Goal: Information Seeking & Learning: Learn about a topic

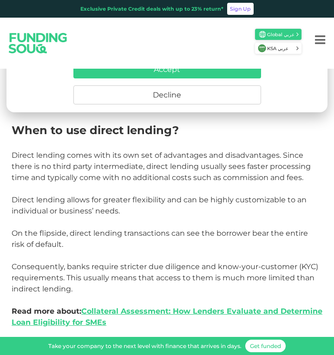
scroll to position [786, 0]
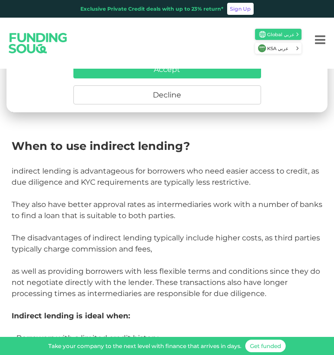
scroll to position [1627, 0]
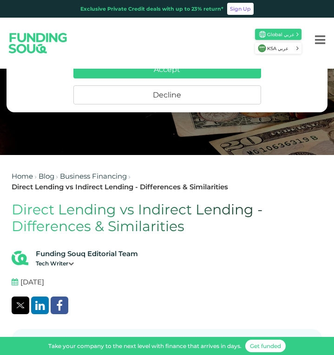
scroll to position [42, 0]
